Goal: Transaction & Acquisition: Purchase product/service

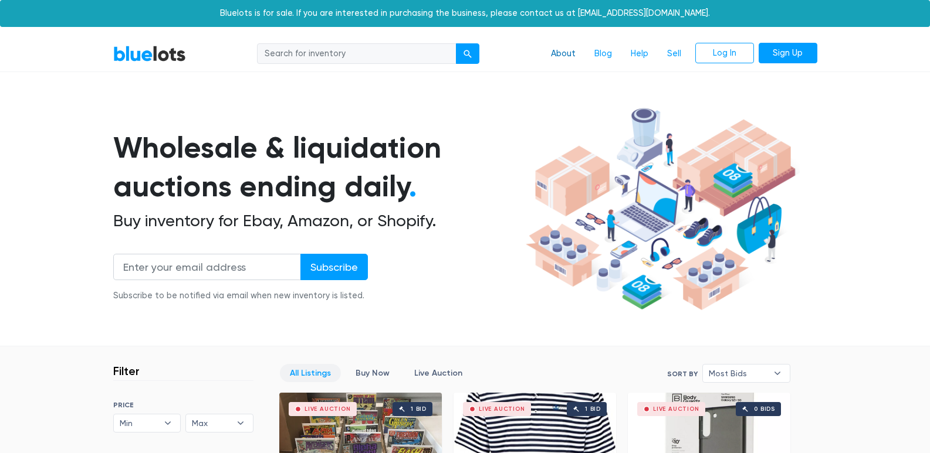
click at [556, 53] on link "About" at bounding box center [562, 54] width 43 height 22
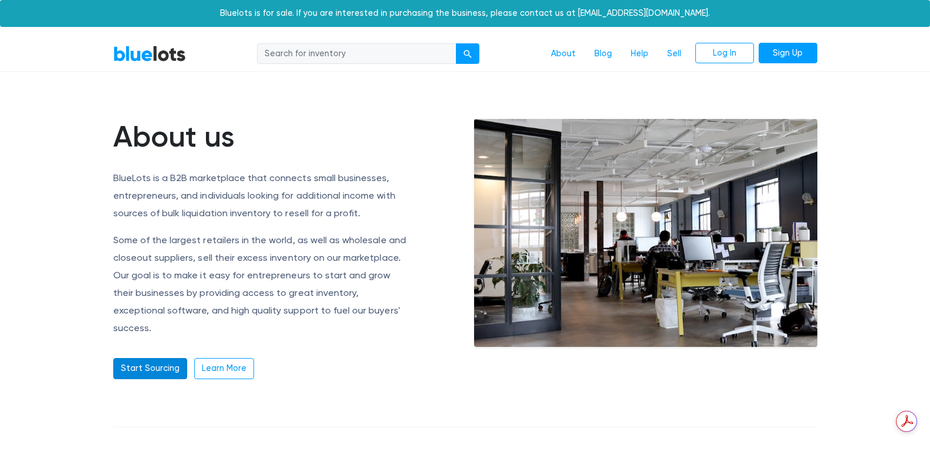
click at [154, 358] on link "Start Sourcing" at bounding box center [150, 368] width 74 height 21
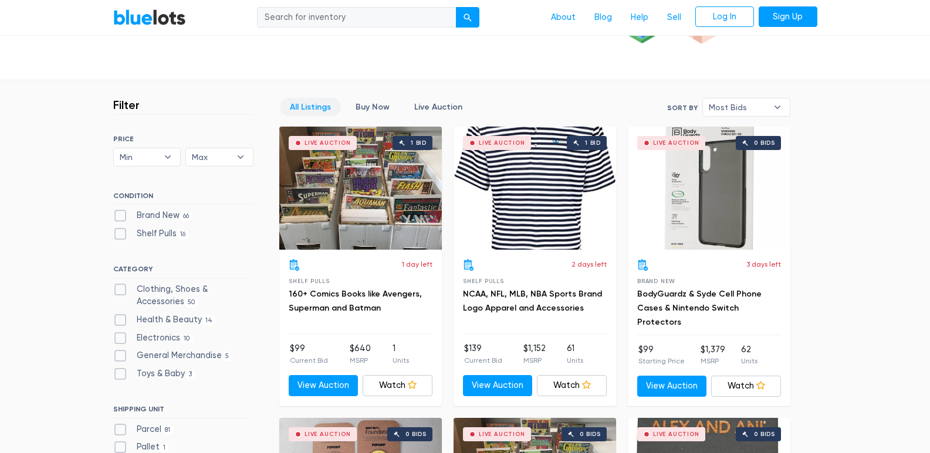
scroll to position [373, 0]
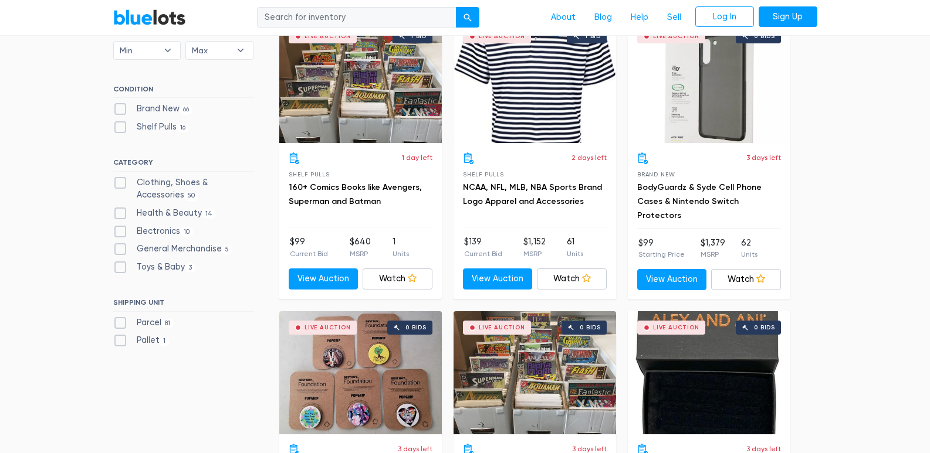
click at [151, 181] on label "Clothing, Shoes & Accessories 50" at bounding box center [183, 189] width 140 height 25
click at [121, 181] on Accessories"] "Clothing, Shoes & Accessories 50" at bounding box center [117, 181] width 8 height 8
checkbox Accessories"] "true"
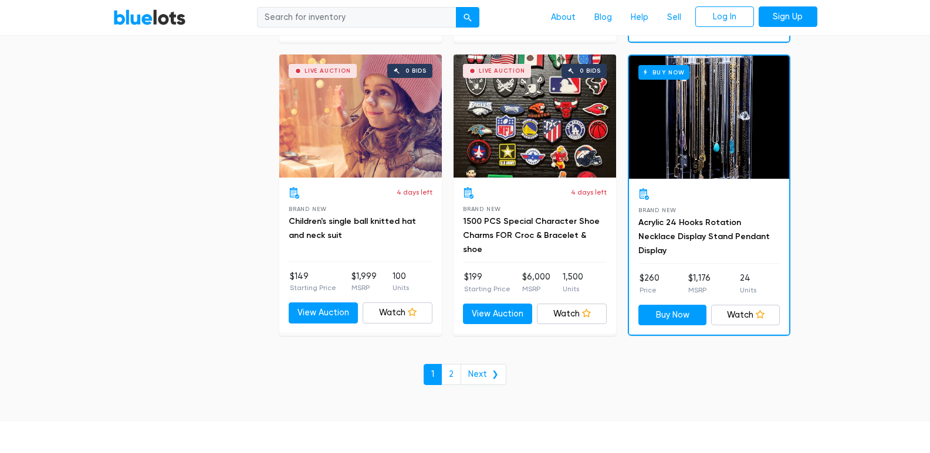
scroll to position [5153, 0]
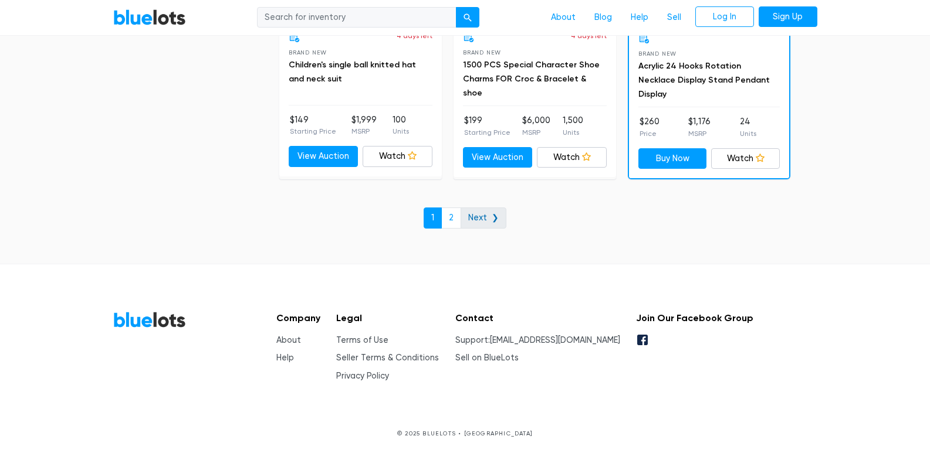
click at [474, 217] on link "Next ❯" at bounding box center [483, 218] width 46 height 21
